Goal: Information Seeking & Learning: Learn about a topic

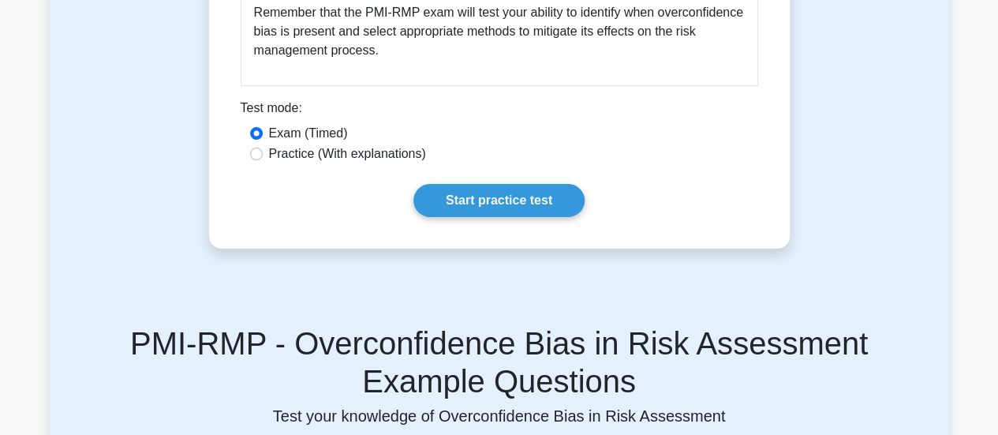
scroll to position [2760, 0]
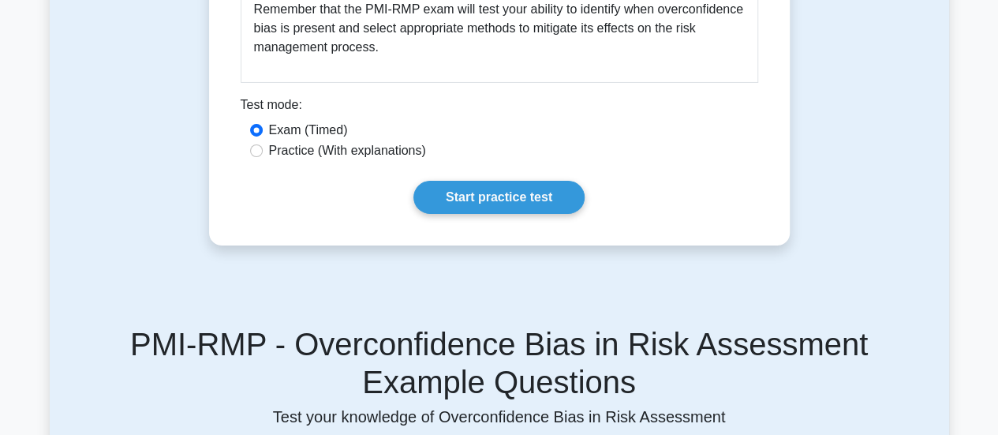
click at [364, 141] on label "Practice (With explanations)" at bounding box center [347, 150] width 157 height 19
click at [263, 144] on input "Practice (With explanations)" at bounding box center [256, 150] width 13 height 13
radio input "true"
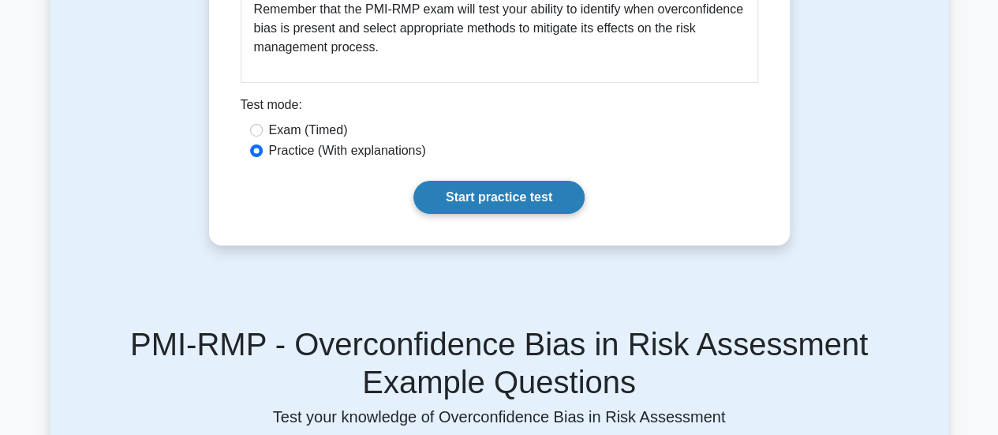
click at [521, 192] on link "Start practice test" at bounding box center [498, 197] width 171 height 33
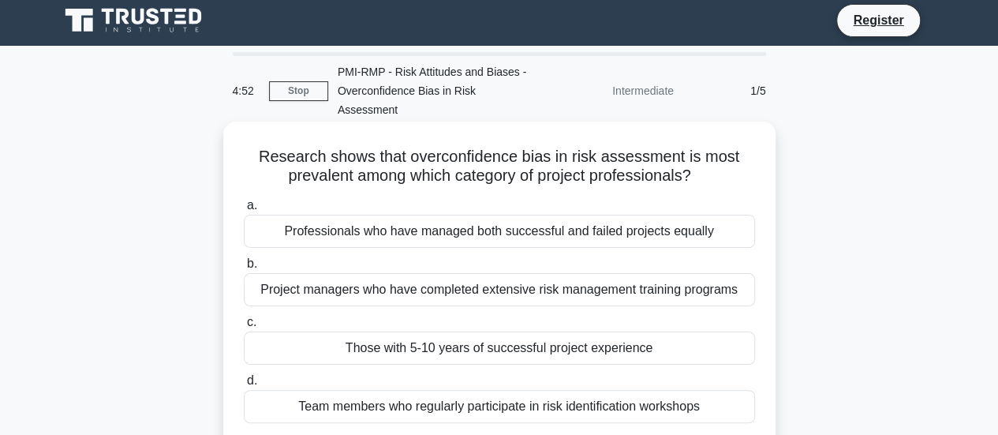
scroll to position [79, 0]
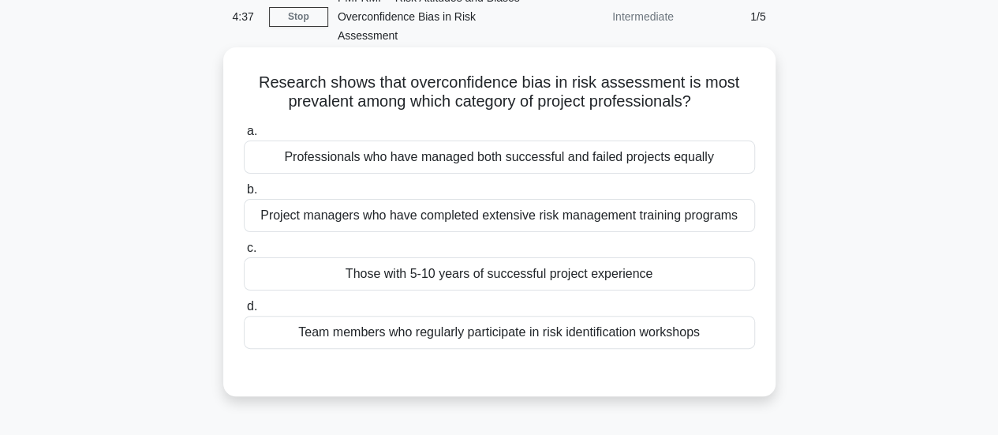
click at [494, 260] on div "Those with 5-10 years of successful project experience" at bounding box center [499, 273] width 511 height 33
click at [244, 253] on input "c. Those with 5-10 years of successful project experience" at bounding box center [244, 248] width 0 height 10
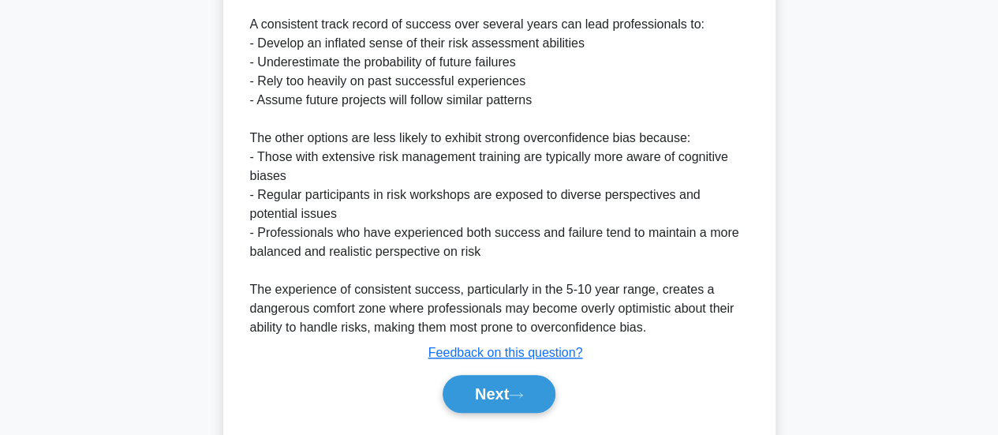
scroll to position [552, 0]
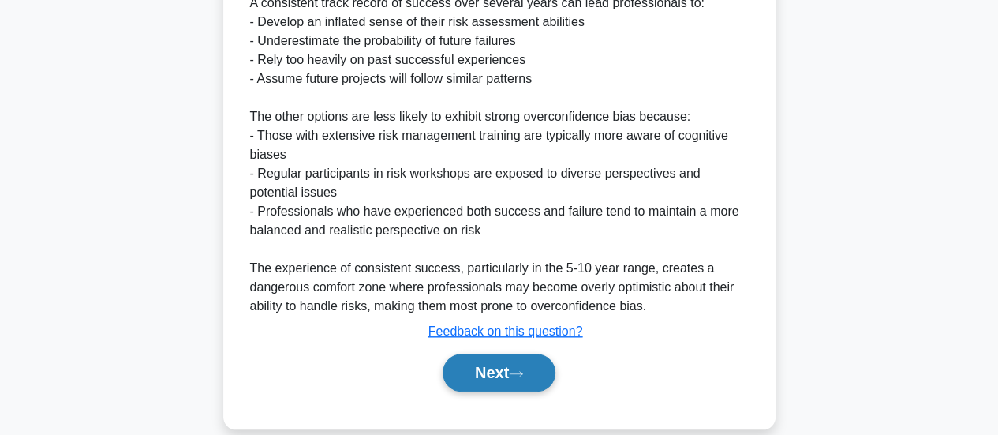
click at [535, 353] on button "Next" at bounding box center [498, 372] width 113 height 38
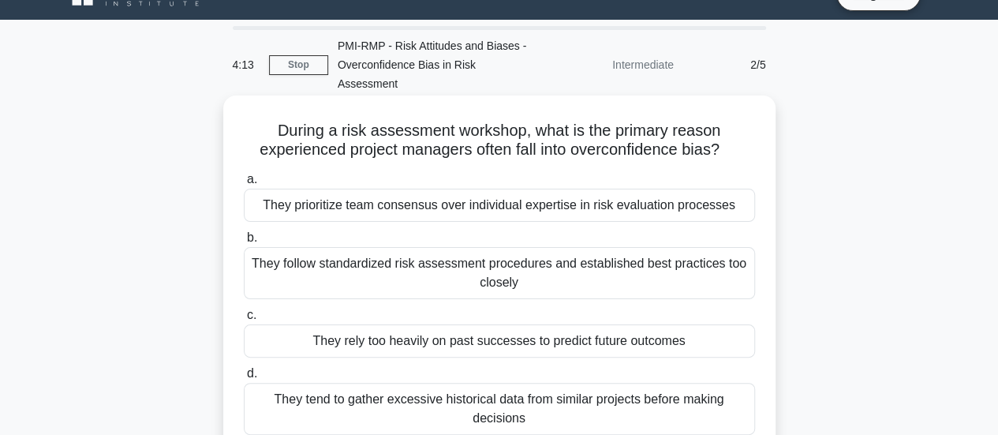
scroll to position [79, 0]
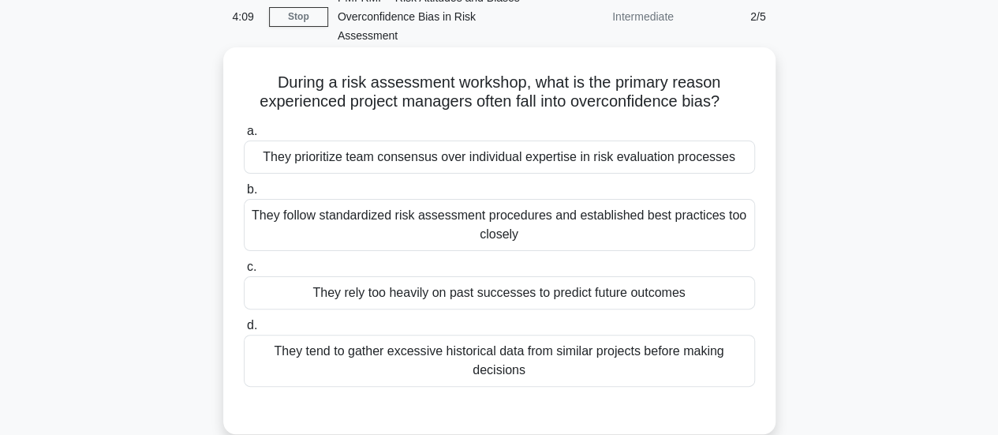
click at [602, 279] on div "They rely too heavily on past successes to predict future outcomes" at bounding box center [499, 292] width 511 height 33
click at [244, 272] on input "c. They rely too heavily on past successes to predict future outcomes" at bounding box center [244, 267] width 0 height 10
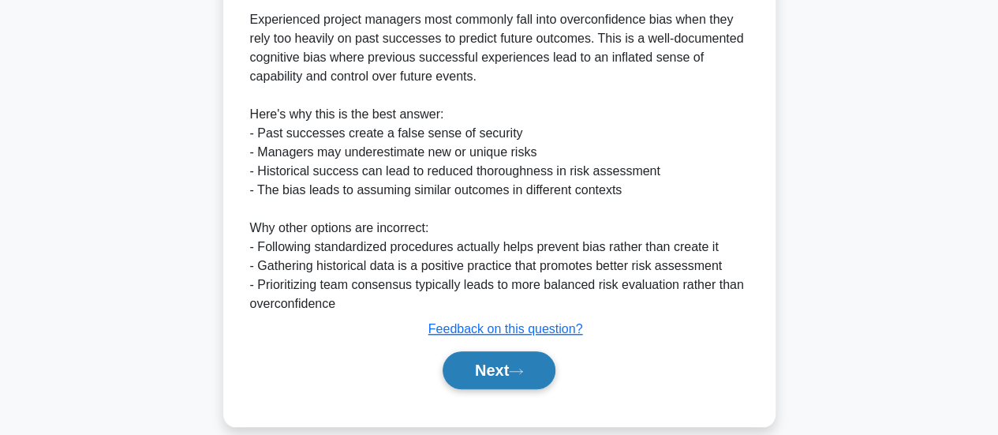
click at [532, 360] on button "Next" at bounding box center [498, 370] width 113 height 38
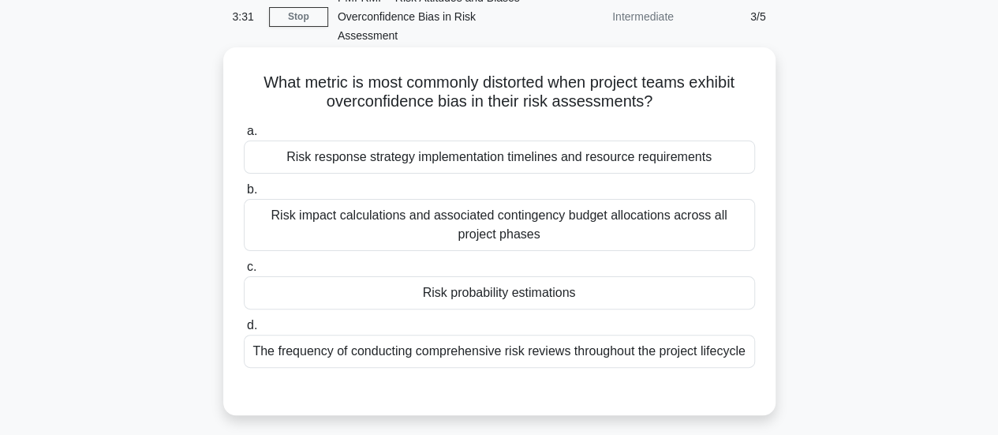
click at [610, 276] on div "Risk probability estimations" at bounding box center [499, 292] width 511 height 33
click at [244, 272] on input "c. Risk probability estimations" at bounding box center [244, 267] width 0 height 10
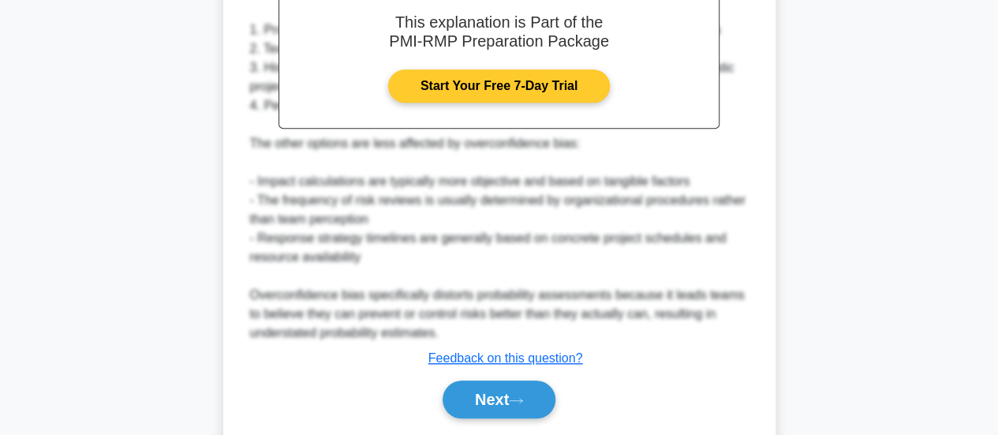
scroll to position [552, 0]
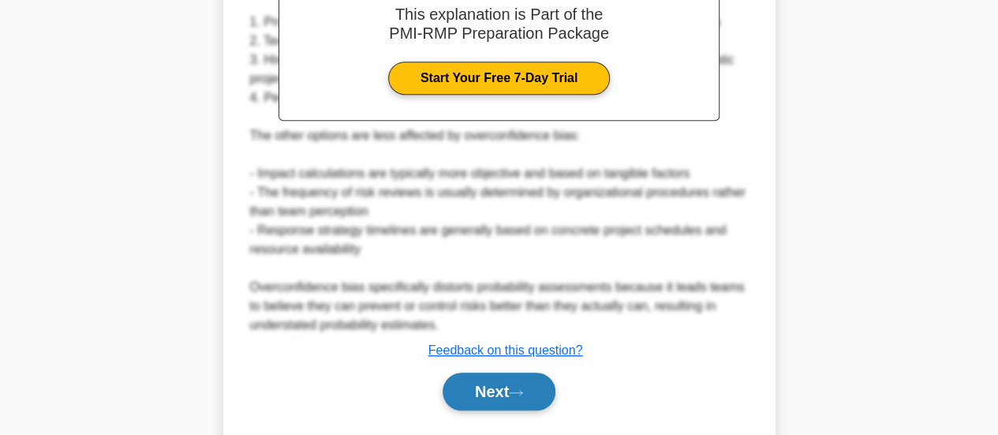
click at [526, 372] on button "Next" at bounding box center [498, 391] width 113 height 38
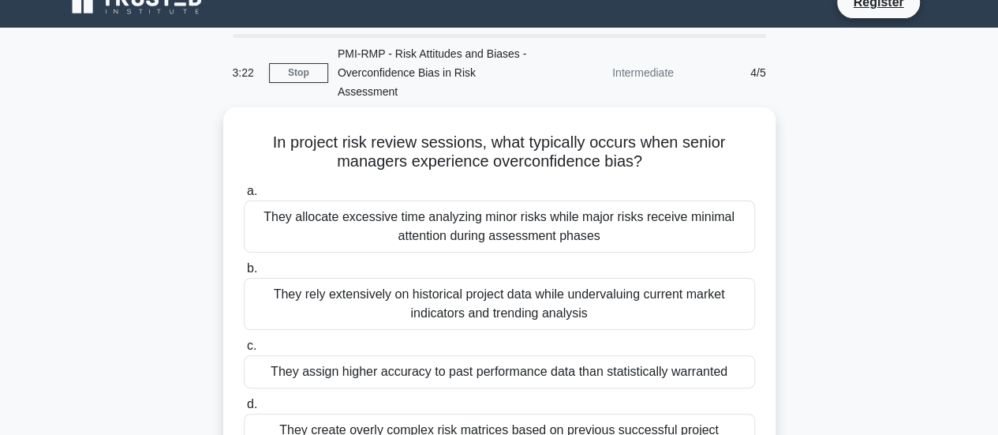
scroll to position [102, 0]
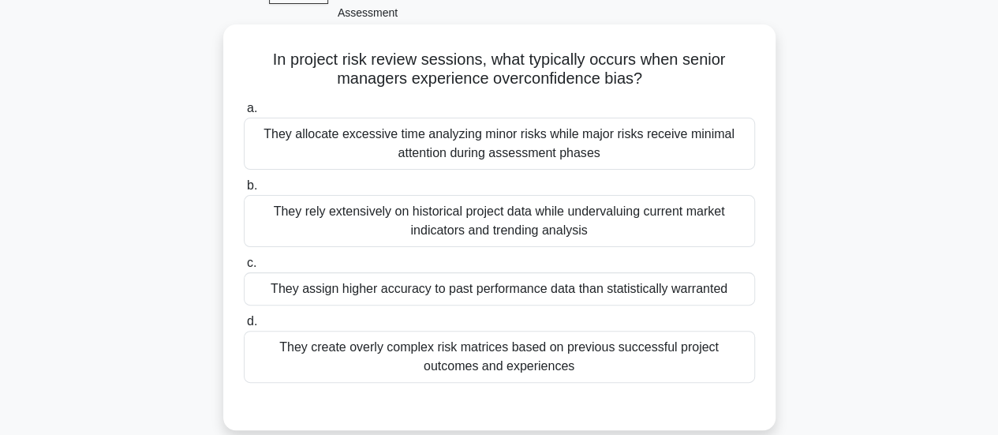
click at [561, 203] on div "They rely extensively on historical project data while undervaluing current mar…" at bounding box center [499, 221] width 511 height 52
click at [244, 191] on input "b. They rely extensively on historical project data while undervaluing current …" at bounding box center [244, 186] width 0 height 10
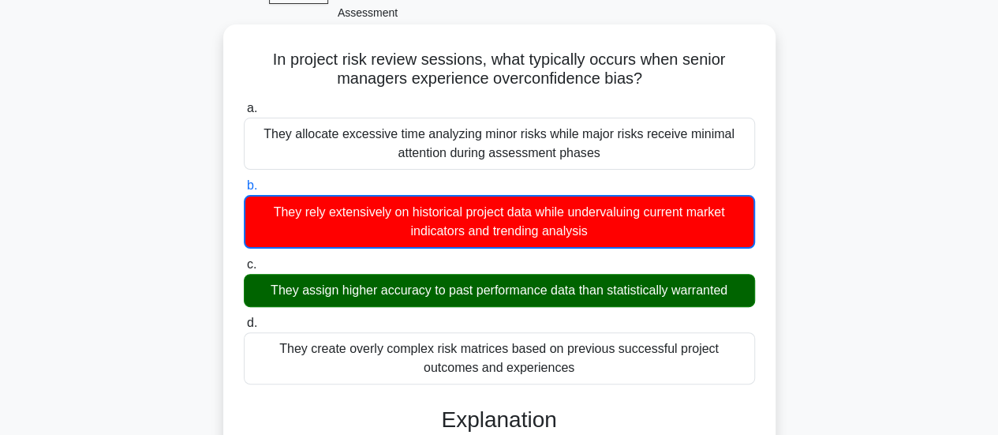
click at [501, 284] on div "They assign higher accuracy to past performance data than statistically warrant…" at bounding box center [499, 290] width 511 height 33
click at [244, 270] on input "c. They assign higher accuracy to past performance data than statistically warr…" at bounding box center [244, 264] width 0 height 10
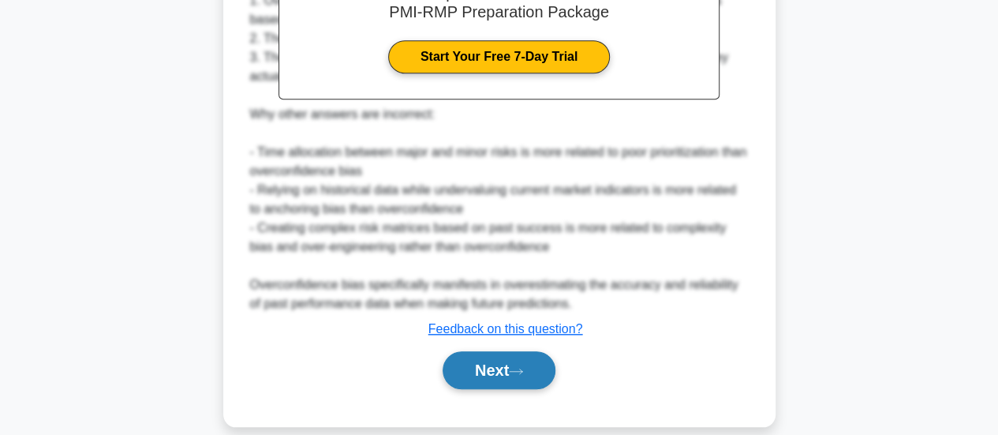
click at [496, 351] on button "Next" at bounding box center [498, 370] width 113 height 38
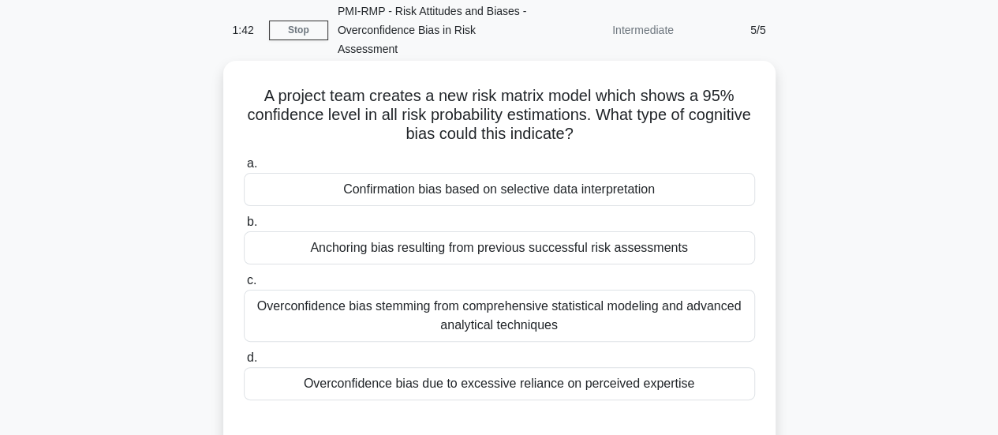
scroll to position [158, 0]
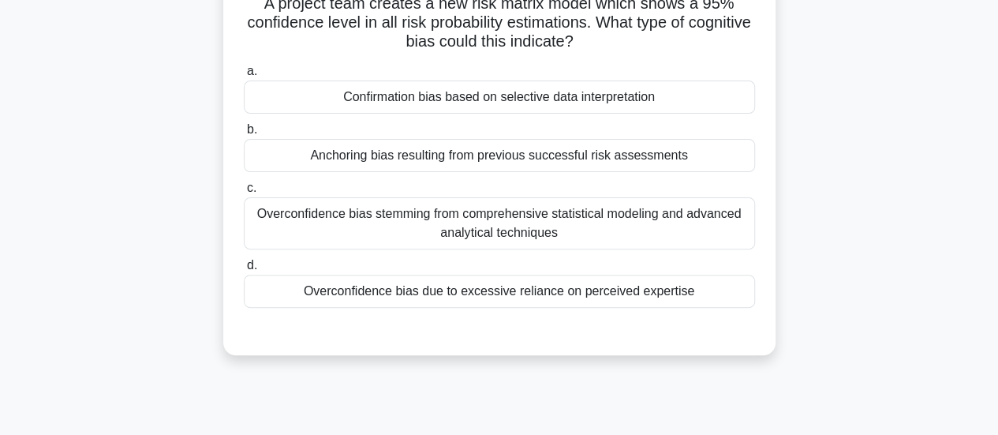
click at [514, 274] on div "Overconfidence bias due to excessive reliance on perceived expertise" at bounding box center [499, 290] width 511 height 33
click at [244, 270] on input "d. Overconfidence bias due to excessive reliance on perceived expertise" at bounding box center [244, 265] width 0 height 10
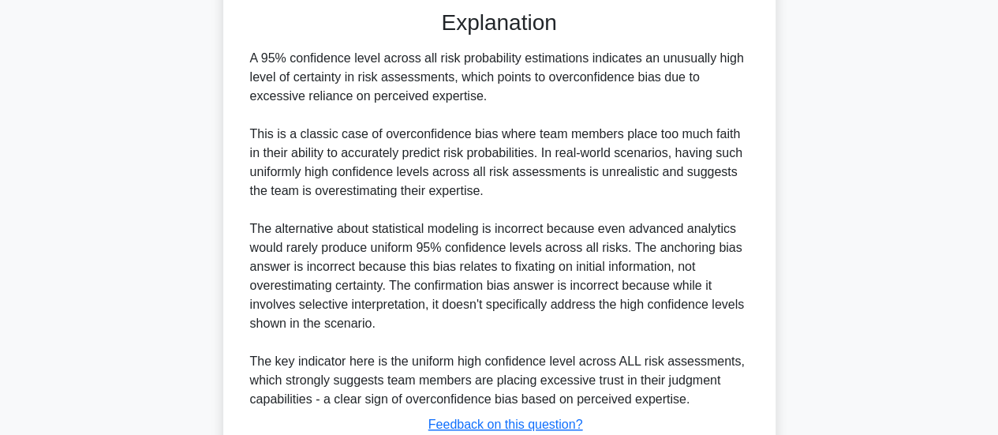
scroll to position [573, 0]
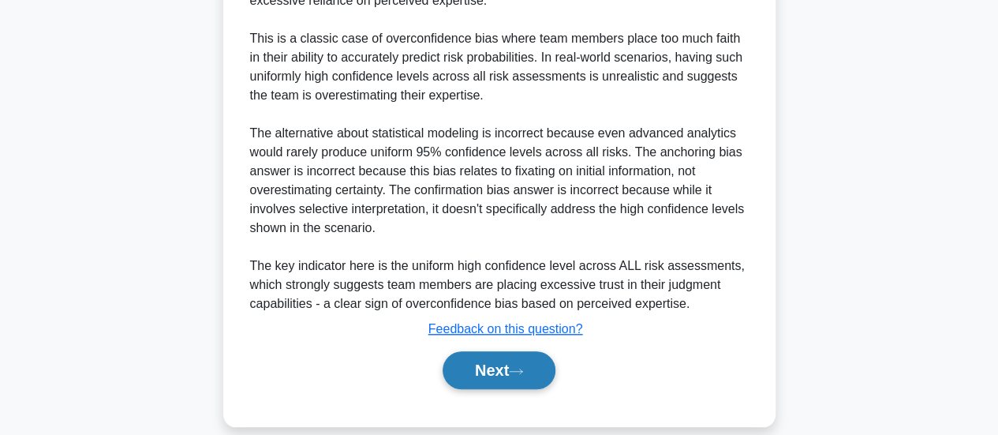
click at [500, 351] on button "Next" at bounding box center [498, 370] width 113 height 38
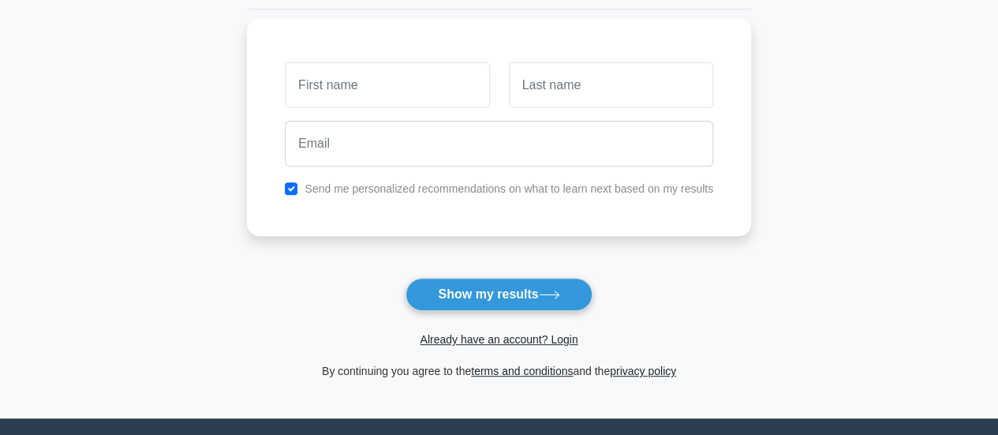
scroll to position [237, 0]
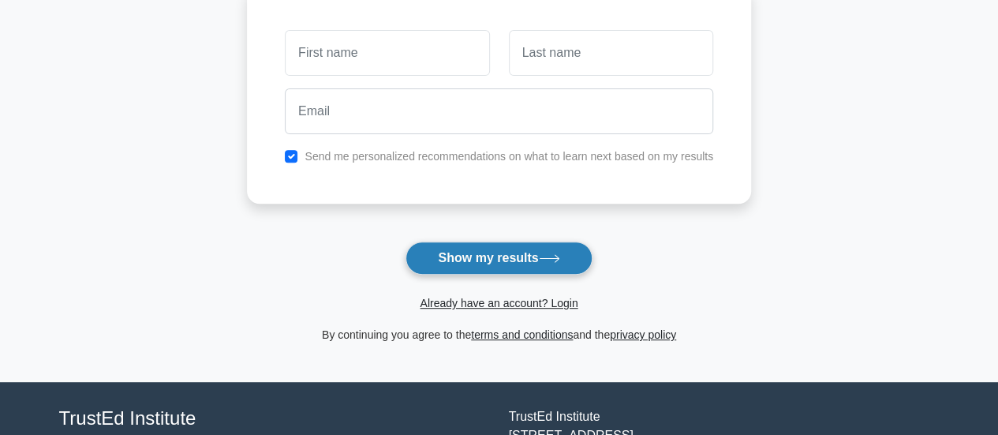
click at [543, 252] on button "Show my results" at bounding box center [498, 257] width 186 height 33
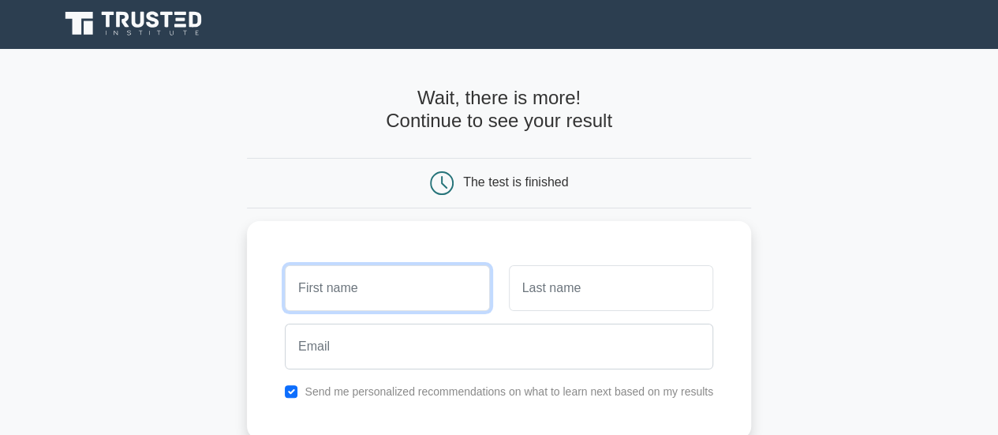
scroll to position [0, 0]
